Goal: Use online tool/utility: Utilize a website feature to perform a specific function

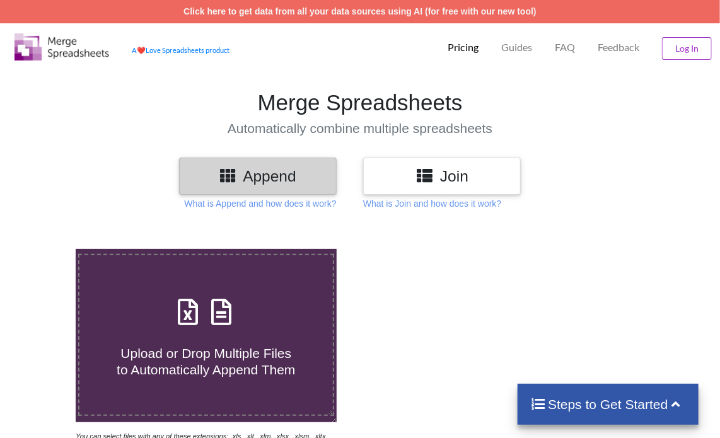
click at [224, 319] on icon at bounding box center [222, 305] width 32 height 26
click at [46, 249] on input "Upload or Drop Multiple Files to Automatically Append Them" at bounding box center [46, 249] width 0 height 0
type input "C:\fakepath\Task-report-23-09-2025T19_46.csv"
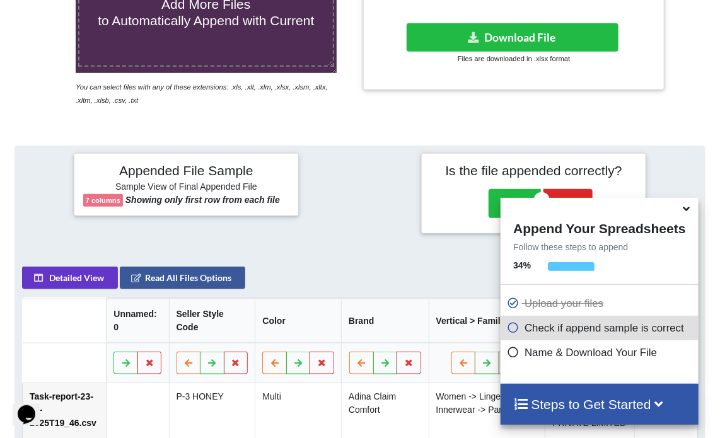
scroll to position [242, 0]
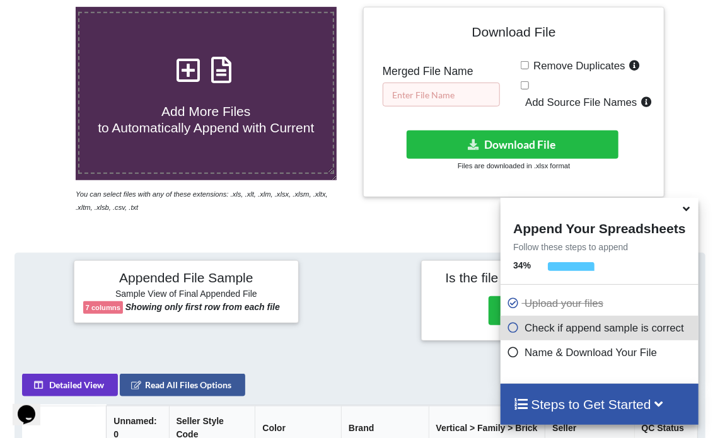
click at [432, 89] on input "text" at bounding box center [441, 95] width 117 height 24
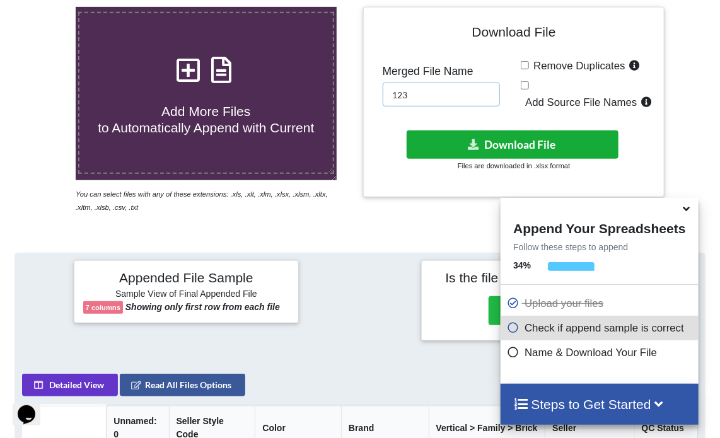
type input "123"
click at [458, 143] on button "Download File" at bounding box center [513, 144] width 212 height 28
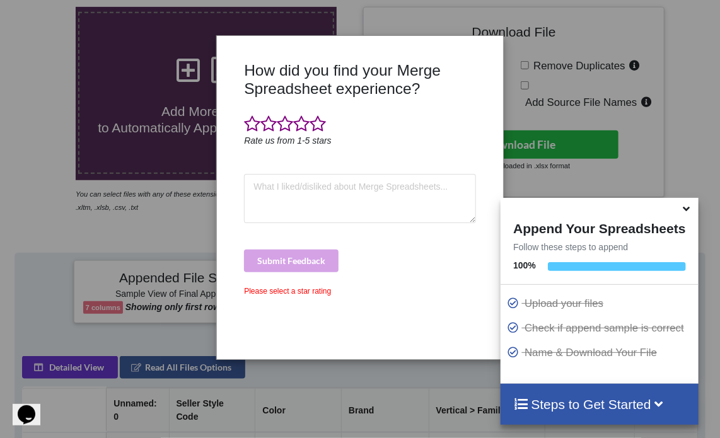
click at [685, 210] on icon at bounding box center [686, 206] width 13 height 11
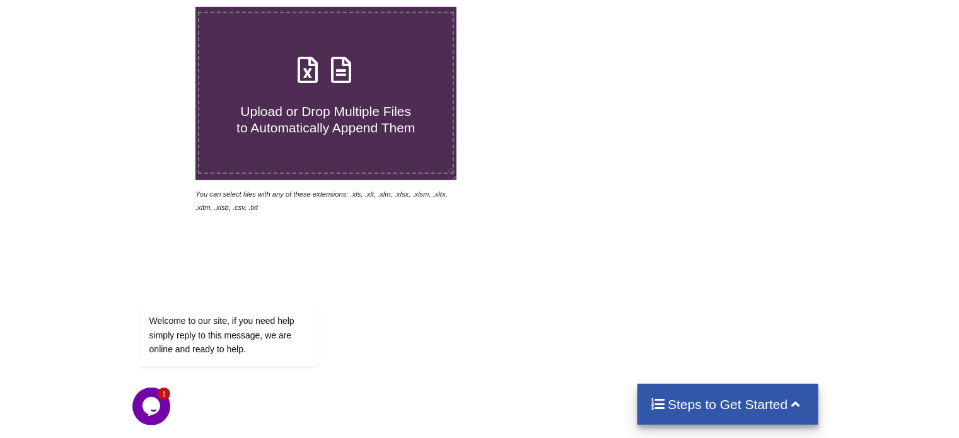
scroll to position [256, 0]
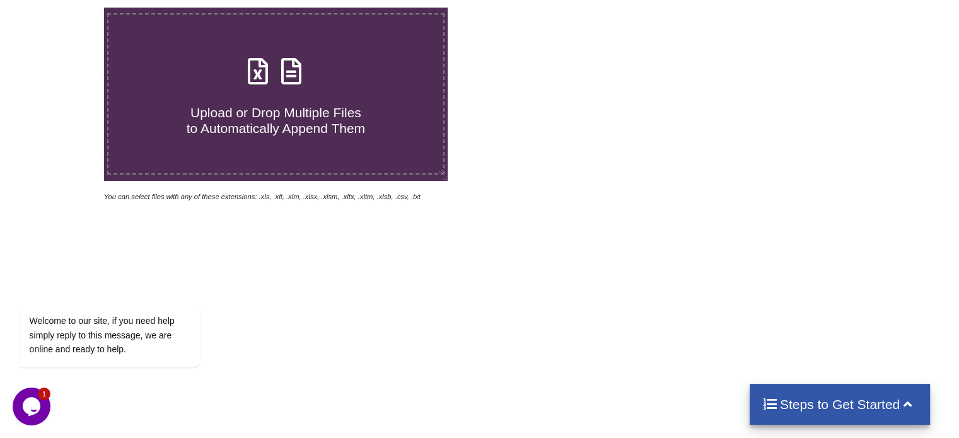
click at [294, 70] on icon at bounding box center [291, 65] width 32 height 26
click at [66, 8] on input "Upload or Drop Multiple Files to Automatically Append Them" at bounding box center [66, 8] width 0 height 0
type input "C:\fakepath\Task-report-23-09-2025T19_48.csv"
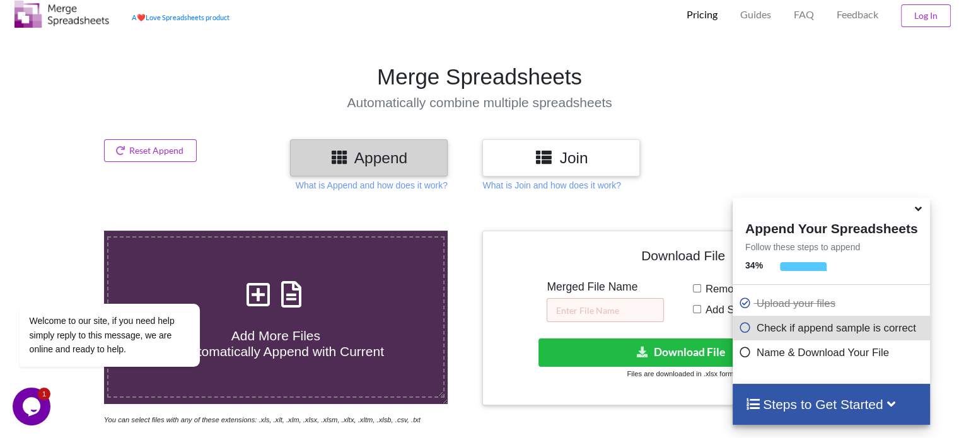
scroll to position [0, 0]
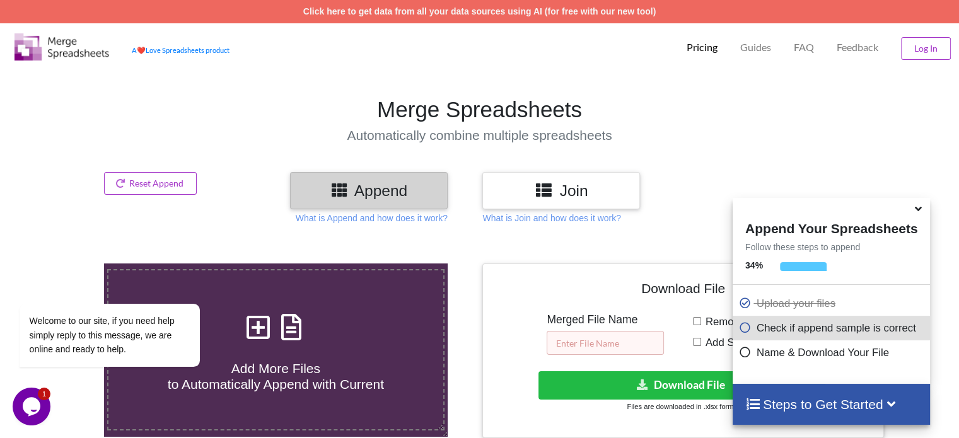
click at [619, 345] on input "text" at bounding box center [604, 343] width 117 height 24
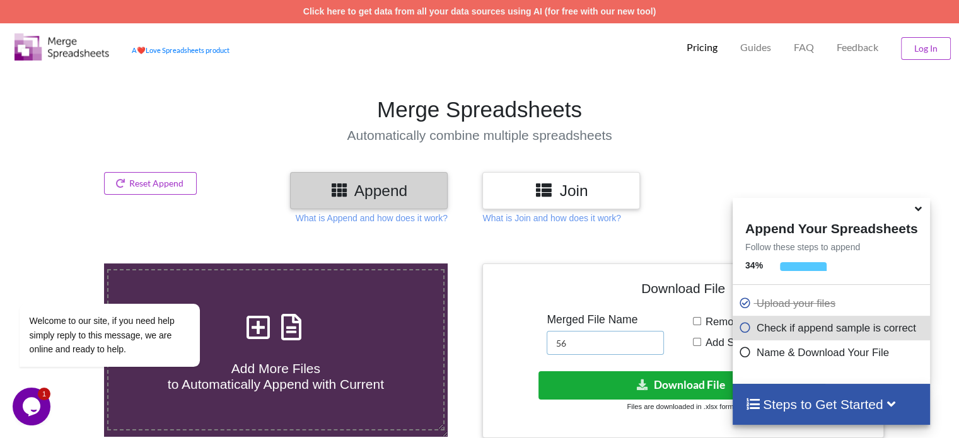
type input "56"
click at [618, 386] on button "Download File" at bounding box center [681, 385] width 287 height 28
